Goal: Task Accomplishment & Management: Use online tool/utility

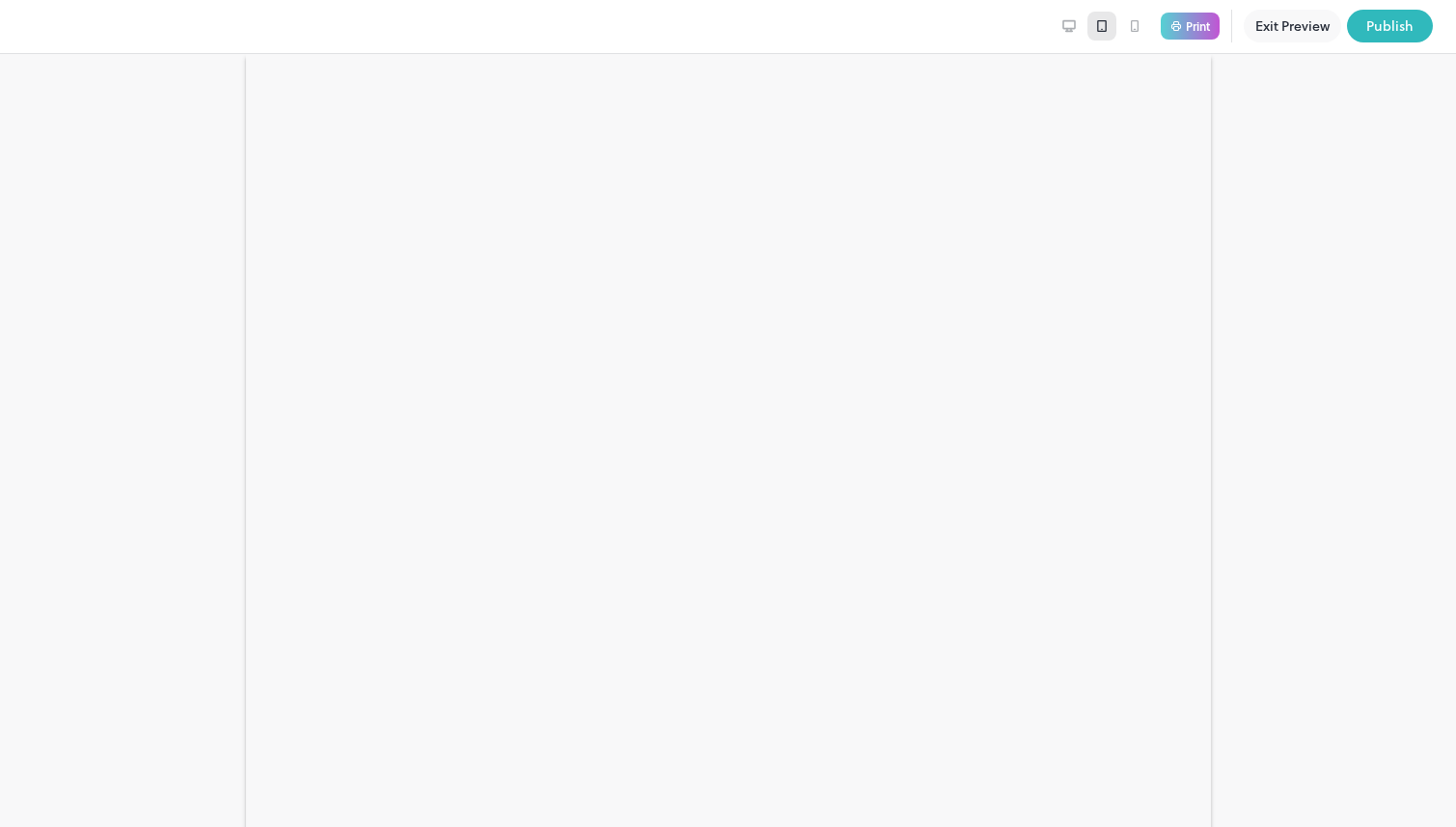
click at [1295, 34] on button "Exit Preview" at bounding box center [1292, 26] width 97 height 33
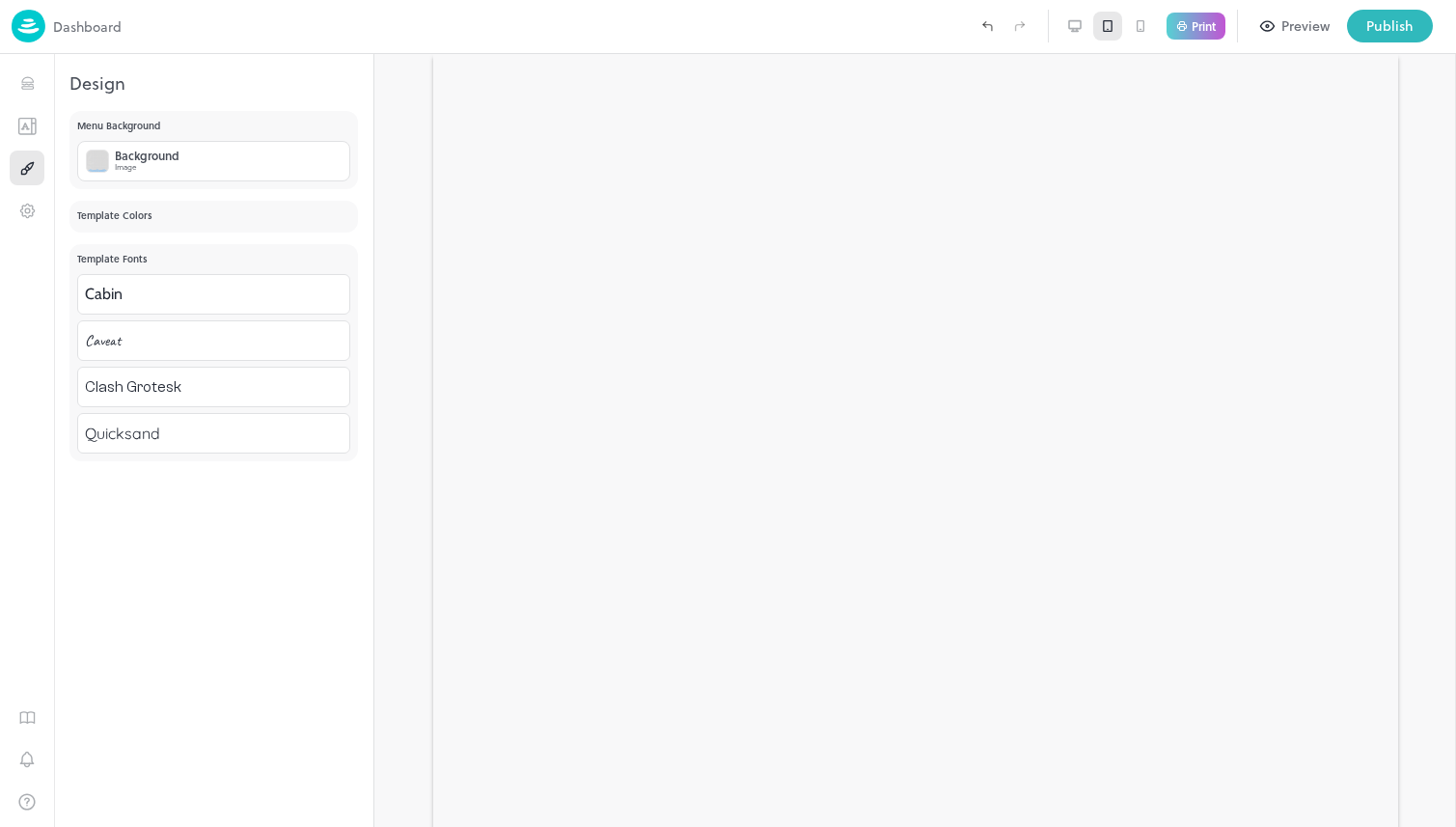
type input "**********"
